Goal: Information Seeking & Learning: Learn about a topic

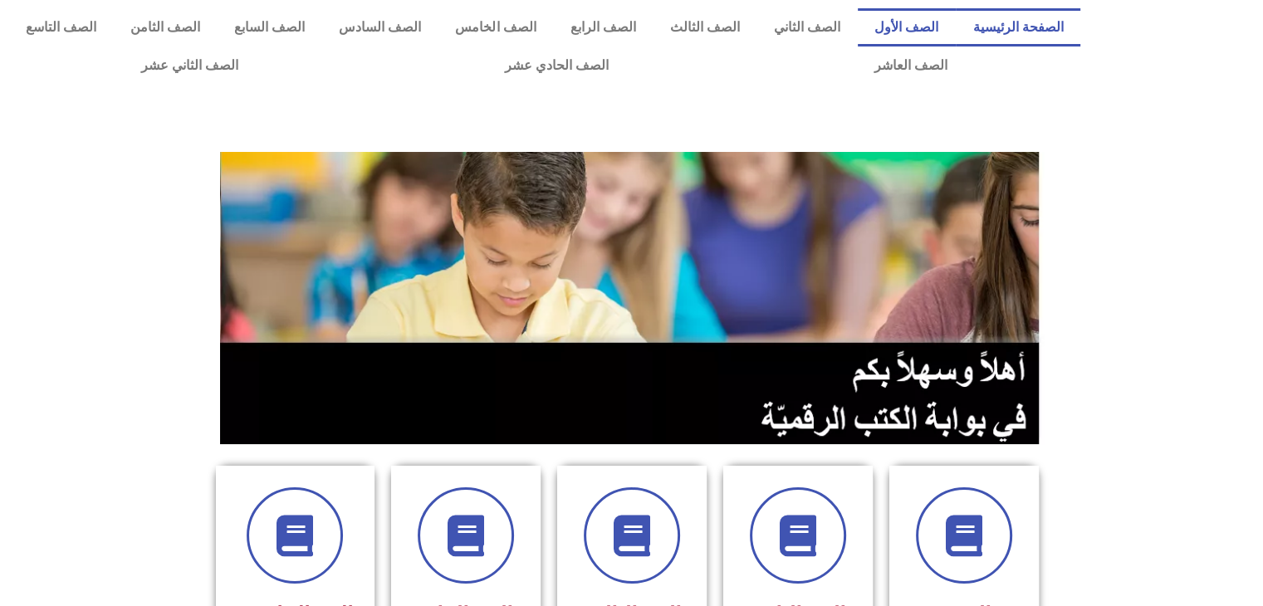
click at [937, 41] on link "الصف الأول" at bounding box center [907, 27] width 98 height 38
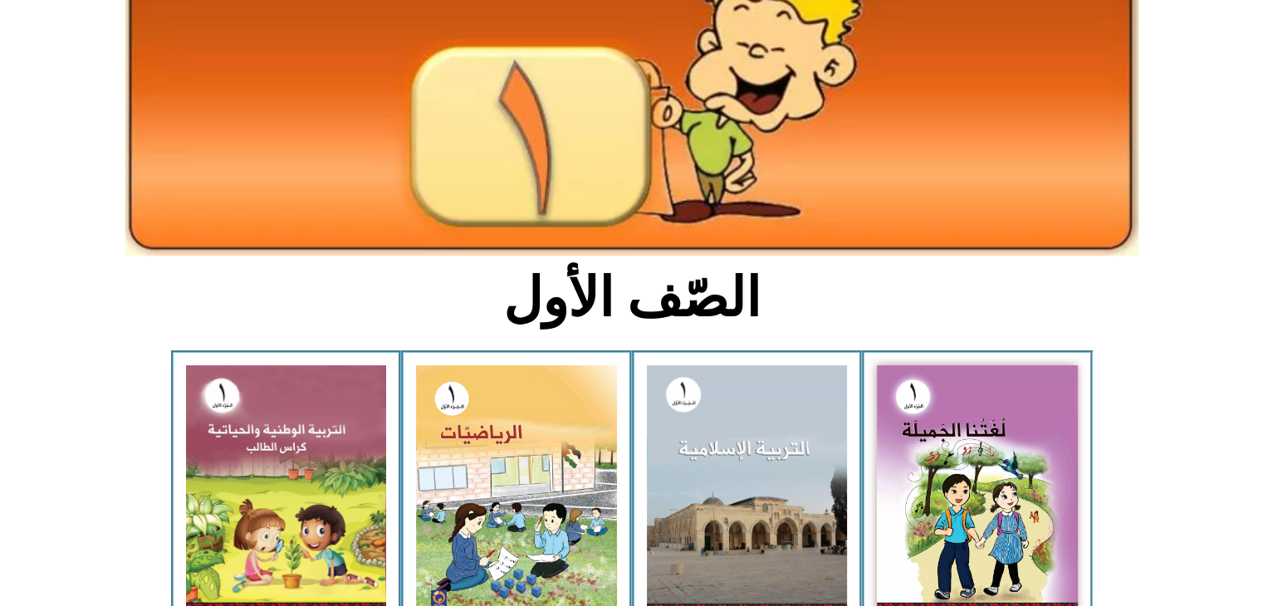
scroll to position [199, 0]
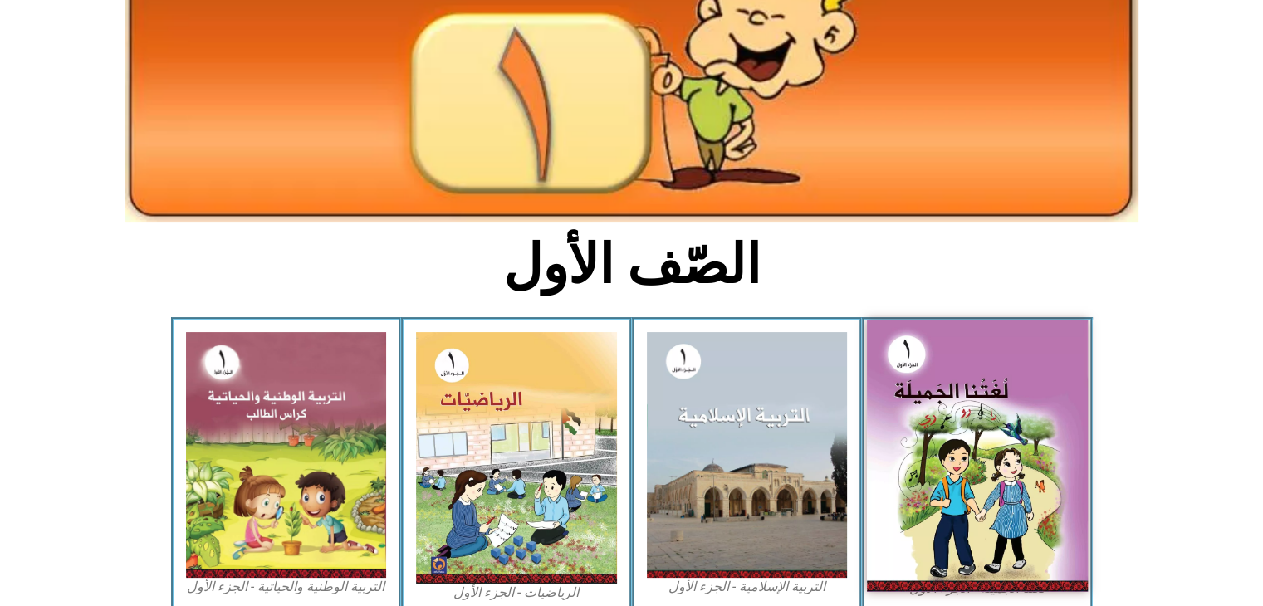
click at [990, 453] on img at bounding box center [977, 456] width 221 height 272
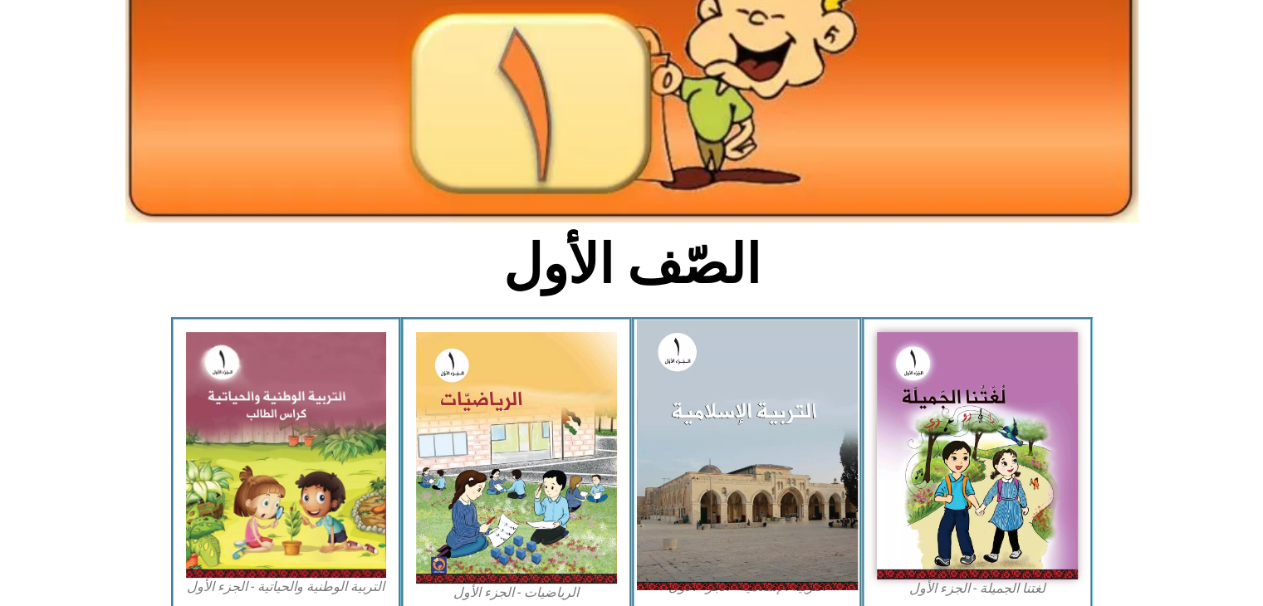
click at [781, 334] on img at bounding box center [746, 455] width 221 height 270
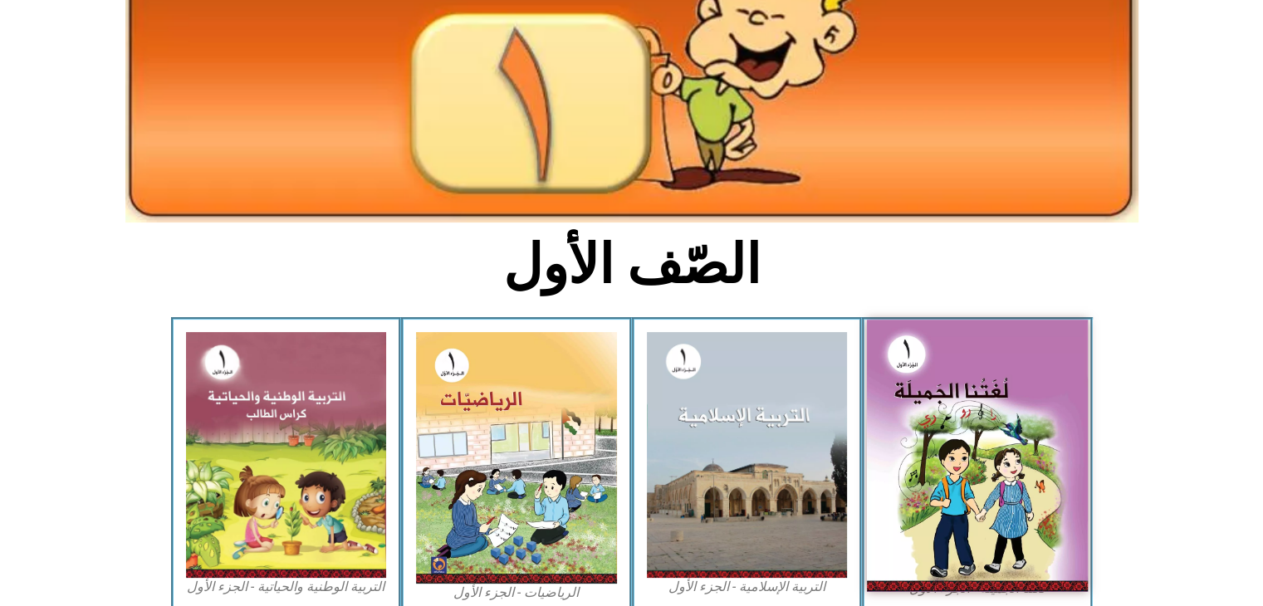
click at [953, 376] on img at bounding box center [977, 456] width 221 height 272
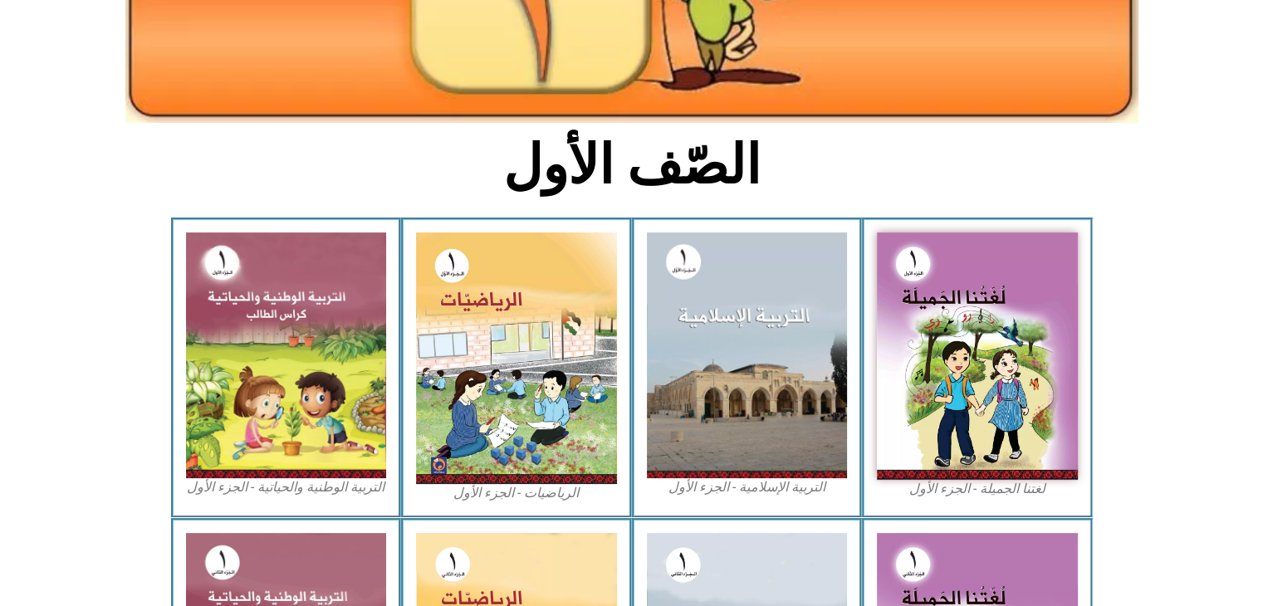
scroll to position [311, 0]
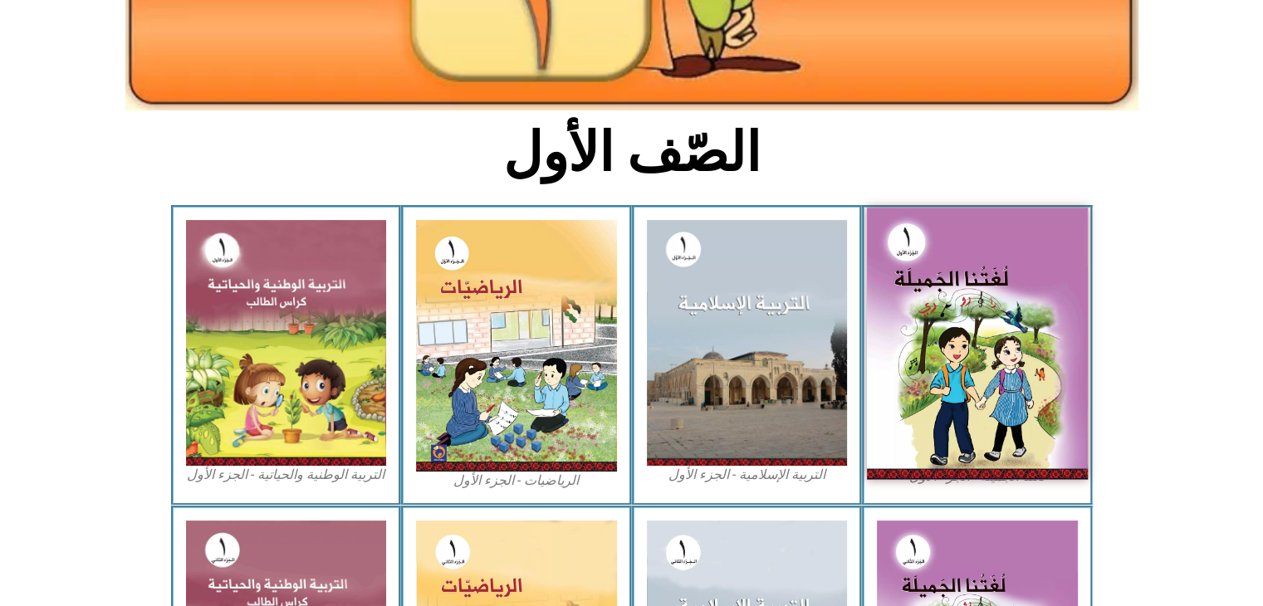
click at [1047, 341] on img at bounding box center [977, 344] width 221 height 272
